Goal: Register for event/course

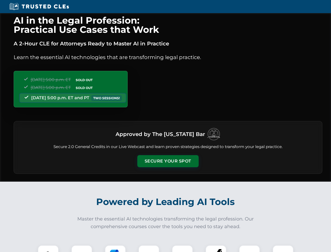
click at [168, 161] on button "Secure Your Spot" at bounding box center [167, 161] width 61 height 12
click at [48, 248] on img at bounding box center [48, 255] width 15 height 15
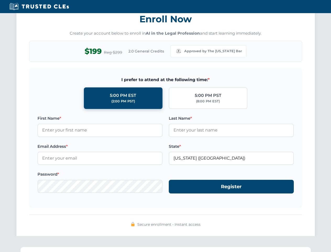
scroll to position [515, 0]
